Goal: Task Accomplishment & Management: Complete application form

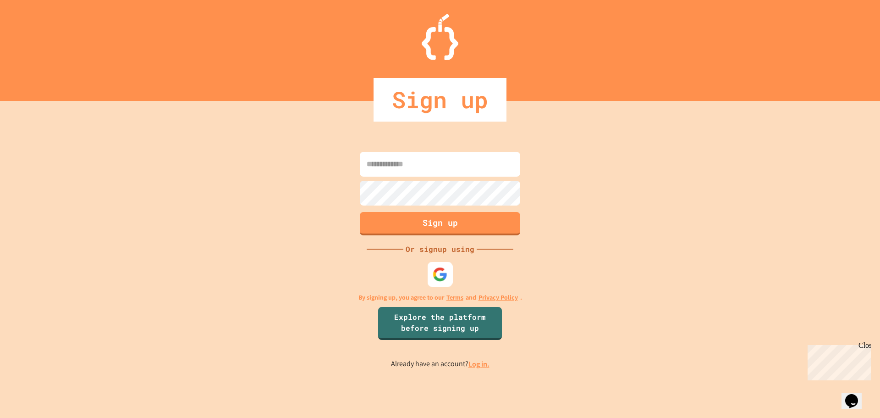
click at [447, 271] on img at bounding box center [440, 273] width 15 height 15
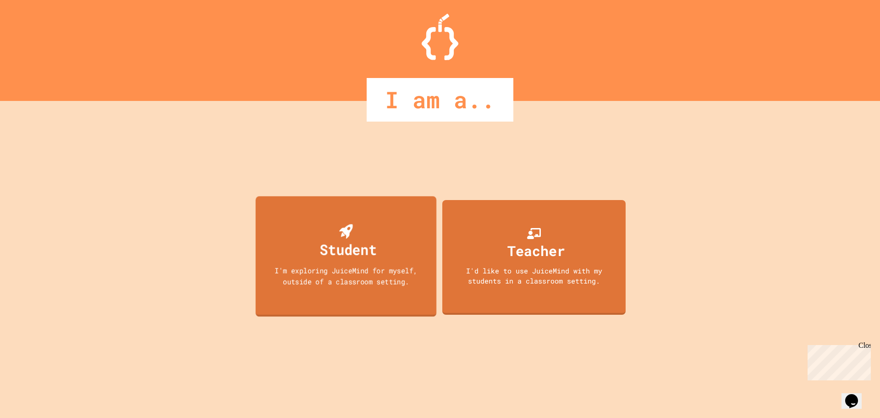
click at [403, 274] on div "I'm exploring JuiceMind for myself, outside of a classroom setting." at bounding box center [346, 276] width 163 height 22
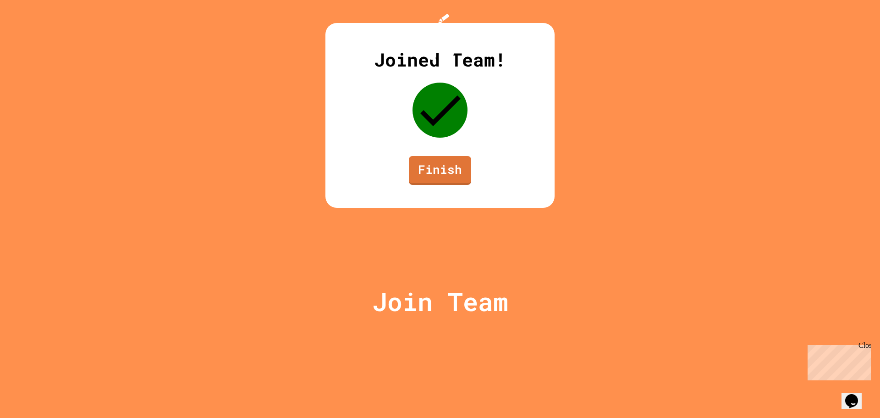
click at [408, 208] on div "Joined Team! Finish" at bounding box center [439, 115] width 229 height 185
click at [426, 185] on link "Finish" at bounding box center [440, 170] width 63 height 30
